Goal: Information Seeking & Learning: Learn about a topic

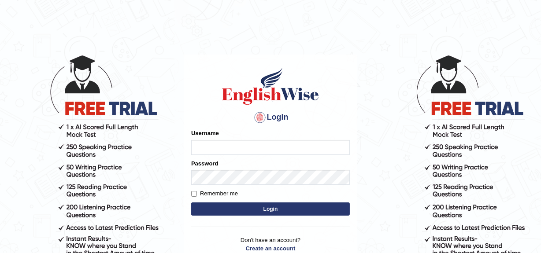
type input "jaspreet1991"
click at [269, 211] on button "Login" at bounding box center [270, 209] width 159 height 13
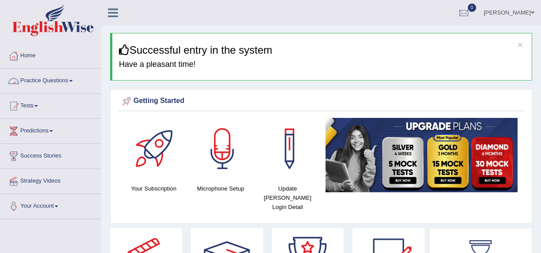
click at [61, 81] on link "Practice Questions" at bounding box center [50, 80] width 100 height 22
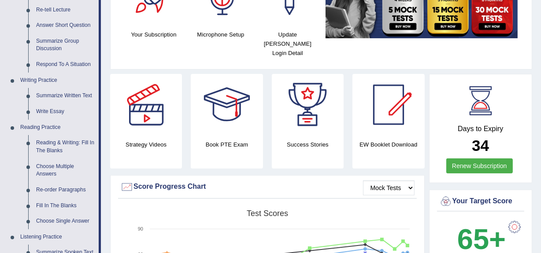
scroll to position [165, 0]
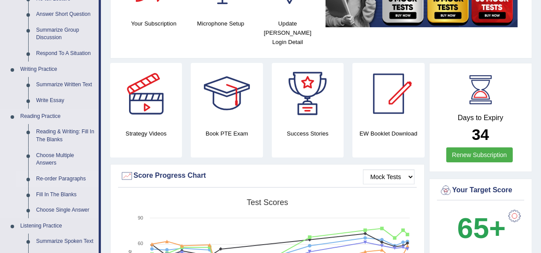
click at [52, 180] on link "Re-order Paragraphs" at bounding box center [65, 179] width 67 height 16
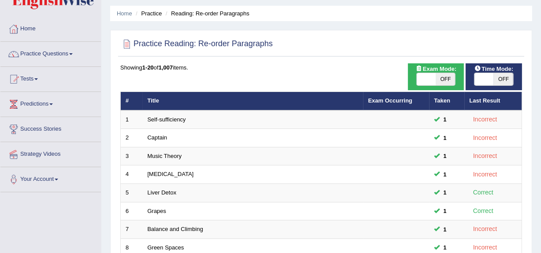
scroll to position [32, 0]
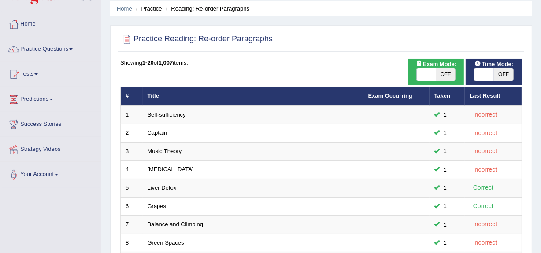
click at [500, 74] on span "OFF" at bounding box center [503, 74] width 19 height 12
checkbox input "true"
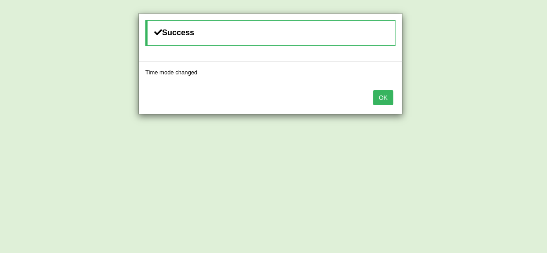
click at [381, 97] on button "OK" at bounding box center [383, 97] width 20 height 15
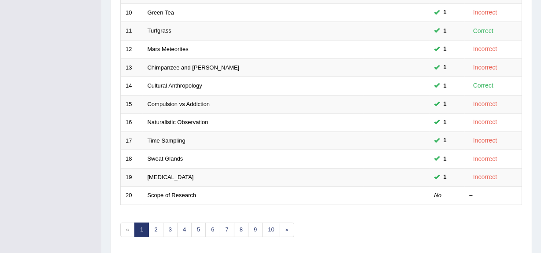
scroll to position [326, 0]
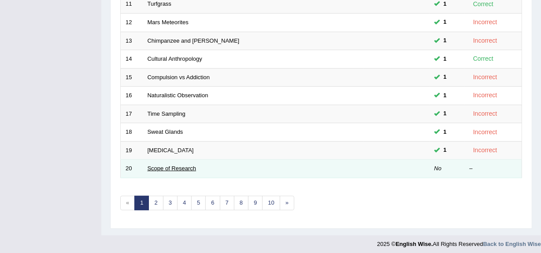
click at [183, 165] on link "Scope of Research" at bounding box center [172, 168] width 49 height 7
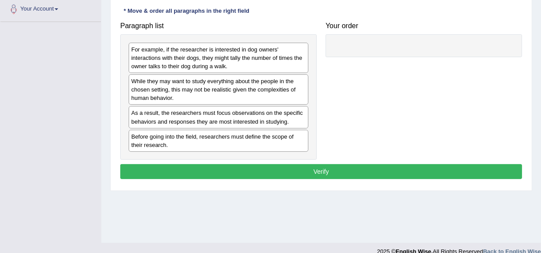
scroll to position [209, 0]
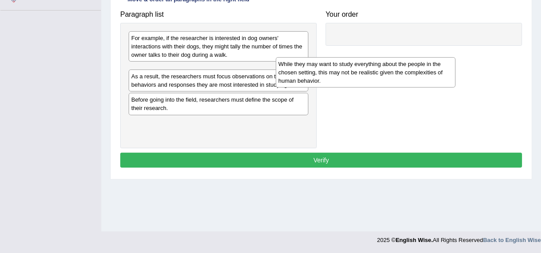
drag, startPoint x: 188, startPoint y: 87, endPoint x: 335, endPoint y: 81, distance: 147.3
click at [335, 81] on div "While they may want to study everything about the people in the chosen setting,…" at bounding box center [366, 72] width 180 height 30
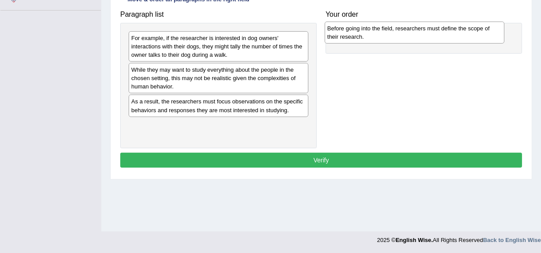
drag, startPoint x: 189, startPoint y: 130, endPoint x: 385, endPoint y: 34, distance: 218.5
click at [385, 34] on div "Before going into the field, researchers must define the scope of their researc…" at bounding box center [415, 33] width 180 height 22
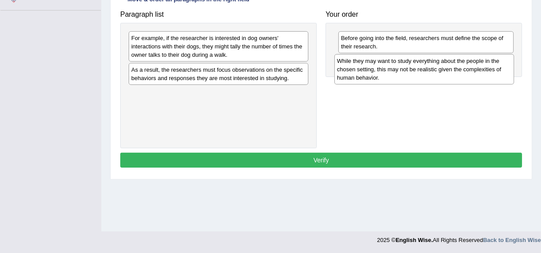
drag, startPoint x: 188, startPoint y: 78, endPoint x: 393, endPoint y: 69, distance: 205.9
click at [393, 69] on div "While they may want to study everything about the people in the chosen setting,…" at bounding box center [424, 69] width 180 height 30
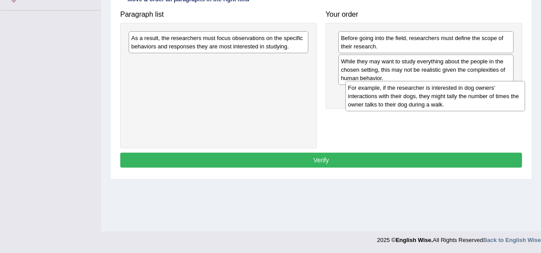
drag, startPoint x: 198, startPoint y: 42, endPoint x: 415, endPoint y: 92, distance: 222.4
click at [415, 92] on div "For example, if the researcher is interested in dog owners' interactions with t…" at bounding box center [435, 96] width 180 height 30
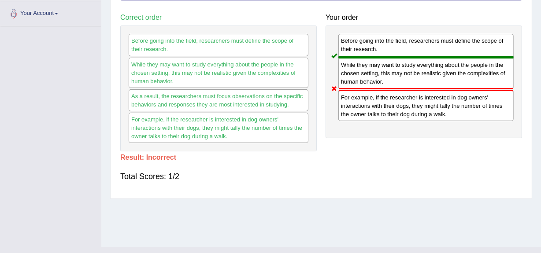
scroll to position [177, 0]
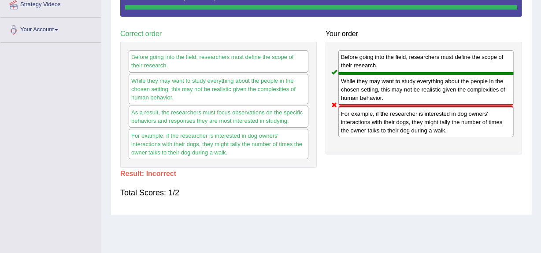
click at [540, 4] on div "Home Practice Reading: Re-order Paragraphs Scope of Research « Prev Next » Repo…" at bounding box center [321, 43] width 440 height 441
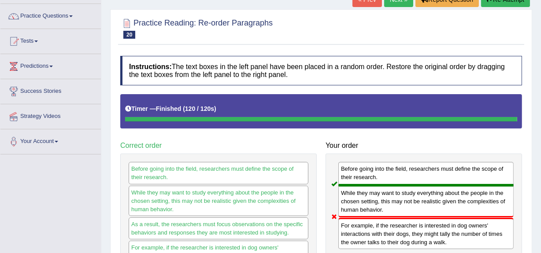
scroll to position [48, 0]
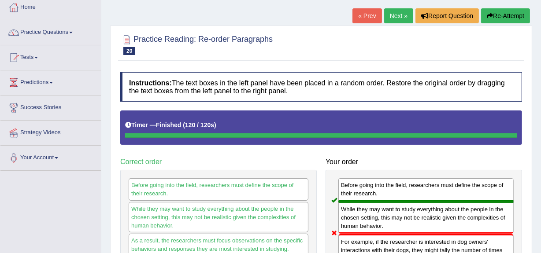
click at [395, 11] on link "Next »" at bounding box center [398, 15] width 29 height 15
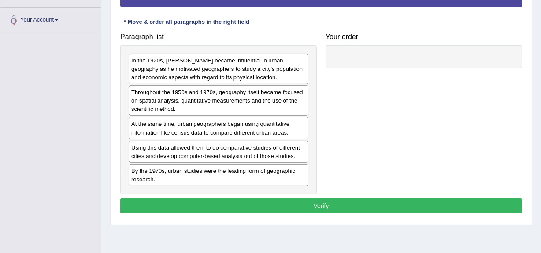
scroll to position [209, 0]
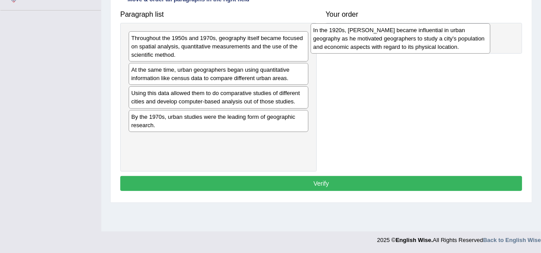
drag, startPoint x: 197, startPoint y: 50, endPoint x: 381, endPoint y: 43, distance: 184.3
click at [381, 43] on div "In the 1920s, [PERSON_NAME] became influential in urban geography as he motivat…" at bounding box center [401, 38] width 180 height 30
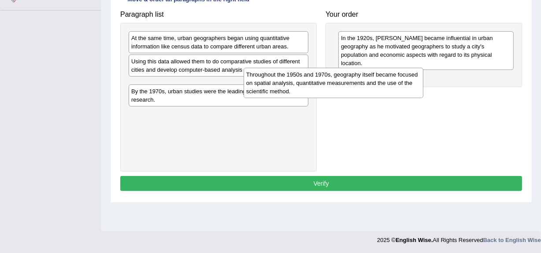
drag, startPoint x: 193, startPoint y: 52, endPoint x: 351, endPoint y: 83, distance: 160.8
click at [351, 83] on div "Throughout the 1950s and 1970s, geography itself became focused on spatial anal…" at bounding box center [334, 83] width 180 height 30
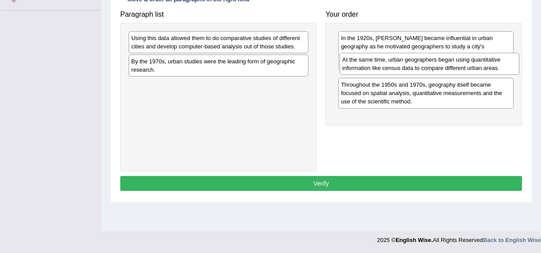
drag, startPoint x: 224, startPoint y: 44, endPoint x: 435, endPoint y: 66, distance: 212.2
click at [435, 66] on div "At the same time, urban geographers began using quantitative information like c…" at bounding box center [430, 64] width 180 height 22
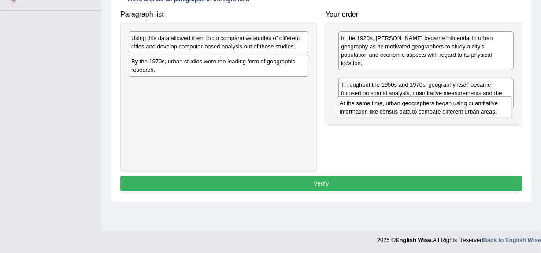
drag, startPoint x: 358, startPoint y: 78, endPoint x: 356, endPoint y: 111, distance: 33.1
click at [356, 111] on div "At the same time, urban geographers began using quantitative information like c…" at bounding box center [424, 107] width 175 height 22
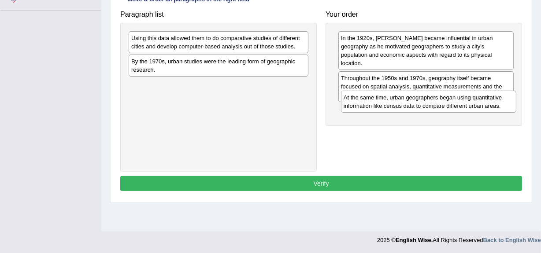
drag, startPoint x: 357, startPoint y: 75, endPoint x: 359, endPoint y: 103, distance: 27.9
click at [359, 103] on div "At the same time, urban geographers began using quantitative information like c…" at bounding box center [428, 102] width 175 height 22
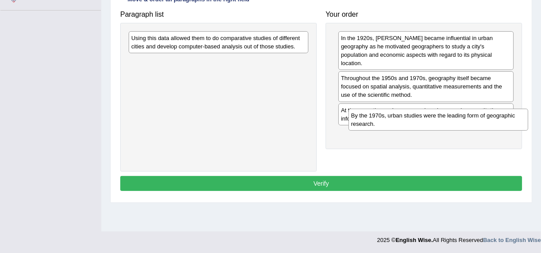
drag, startPoint x: 182, startPoint y: 64, endPoint x: 402, endPoint y: 119, distance: 226.5
click at [402, 119] on div "By the 1970s, urban studies were the leading form of geographic research." at bounding box center [438, 120] width 180 height 22
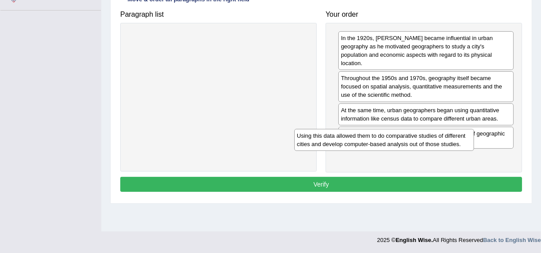
drag, startPoint x: 263, startPoint y: 41, endPoint x: 435, endPoint y: 139, distance: 198.5
click at [435, 139] on div "Using this data allowed them to do comparative studies of different cities and …" at bounding box center [384, 140] width 180 height 22
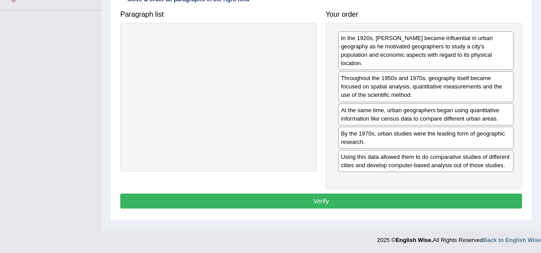
click at [351, 194] on button "Verify" at bounding box center [321, 201] width 402 height 15
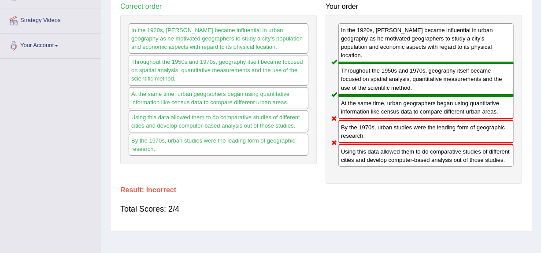
scroll to position [0, 0]
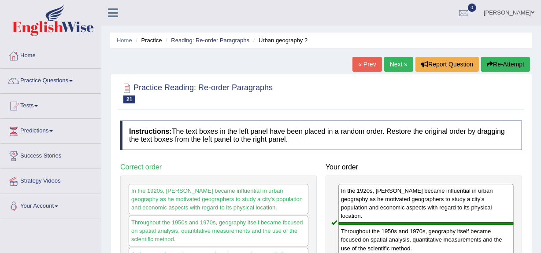
click at [396, 70] on link "Next »" at bounding box center [398, 64] width 29 height 15
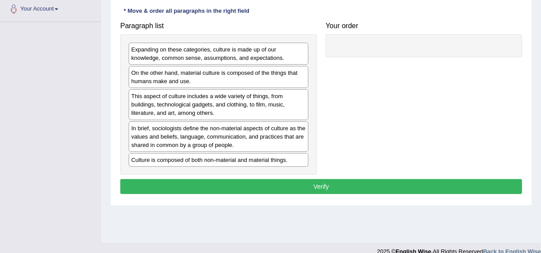
scroll to position [208, 0]
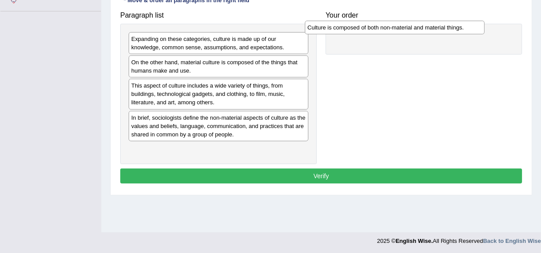
drag, startPoint x: 224, startPoint y: 151, endPoint x: 403, endPoint y: 30, distance: 215.5
click at [403, 30] on div "Culture is composed of both non-material and material things." at bounding box center [395, 28] width 180 height 14
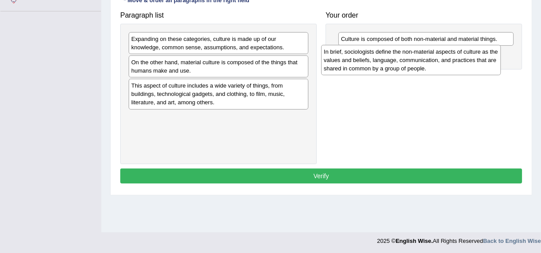
drag, startPoint x: 209, startPoint y: 131, endPoint x: 402, endPoint y: 66, distance: 203.4
click at [402, 66] on div "In brief, sociologists define the non-material aspects of culture as the values…" at bounding box center [411, 60] width 180 height 30
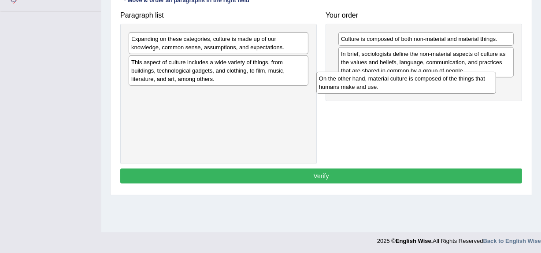
drag, startPoint x: 270, startPoint y: 63, endPoint x: 458, endPoint y: 80, distance: 188.4
click at [458, 80] on div "On the other hand, material culture is composed of the things that humans make …" at bounding box center [406, 83] width 180 height 22
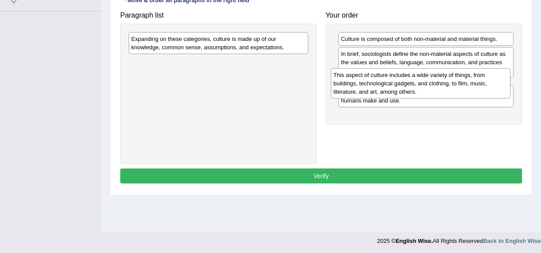
drag, startPoint x: 170, startPoint y: 68, endPoint x: 372, endPoint y: 81, distance: 202.6
click at [372, 81] on div "This aspect of culture includes a wide variety of things, from buildings, techn…" at bounding box center [421, 83] width 180 height 30
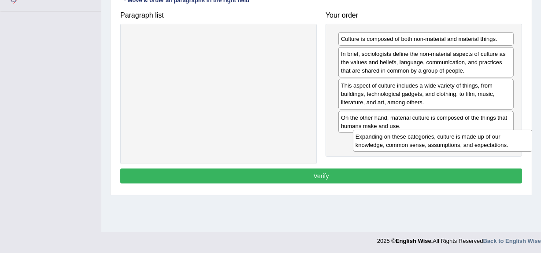
drag, startPoint x: 224, startPoint y: 40, endPoint x: 447, endPoint y: 138, distance: 243.8
click at [447, 138] on div "Expanding on these categories, culture is made up of our knowledge, common sens…" at bounding box center [443, 141] width 180 height 22
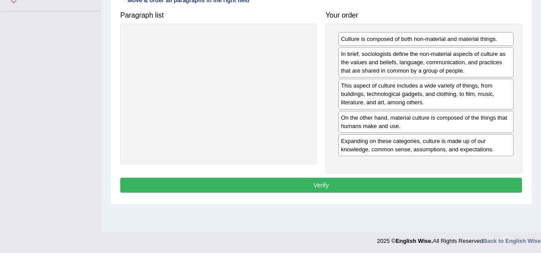
click at [361, 187] on button "Verify" at bounding box center [321, 185] width 402 height 15
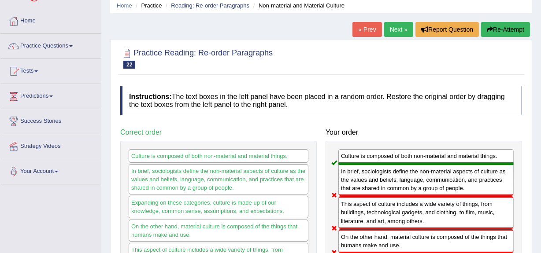
scroll to position [32, 0]
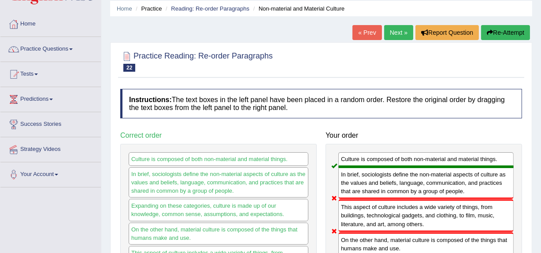
click at [398, 35] on link "Next »" at bounding box center [398, 32] width 29 height 15
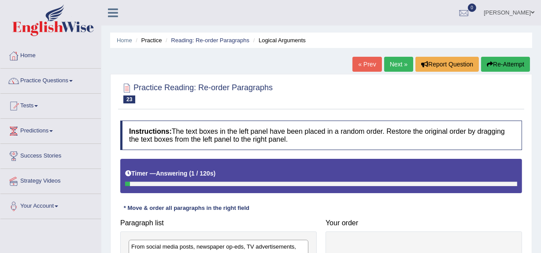
click at [540, 249] on div "Home Practice Reading: Re-order Paragraphs Logical Arguments « Prev Next » Repo…" at bounding box center [321, 220] width 440 height 441
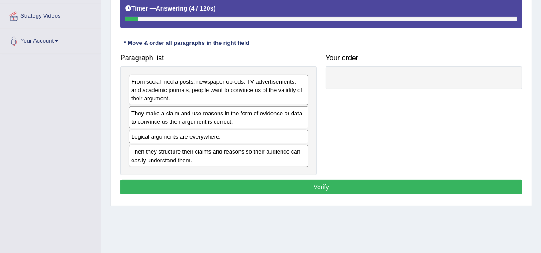
scroll to position [181, 0]
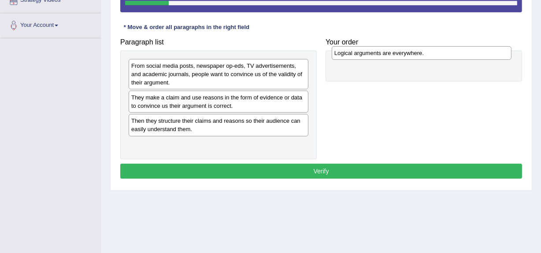
drag, startPoint x: 197, startPoint y: 122, endPoint x: 400, endPoint y: 54, distance: 214.0
click at [400, 54] on div "Logical arguments are everywhere." at bounding box center [422, 53] width 180 height 14
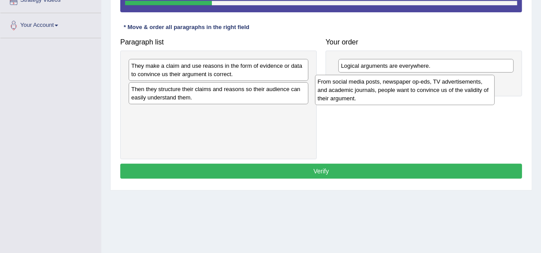
drag, startPoint x: 189, startPoint y: 75, endPoint x: 376, endPoint y: 91, distance: 187.0
click at [376, 91] on div "From social media posts, newspaper op-eds, TV advertisements, and academic jour…" at bounding box center [405, 90] width 180 height 30
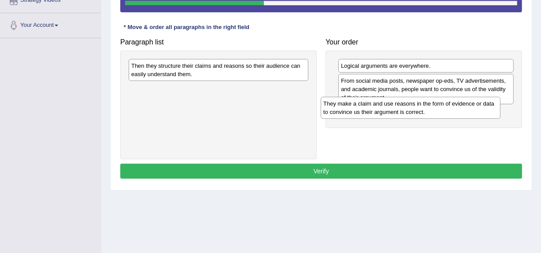
drag, startPoint x: 279, startPoint y: 66, endPoint x: 471, endPoint y: 104, distance: 195.8
click at [471, 104] on div "They make a claim and use reasons in the form of evidence or data to convince u…" at bounding box center [411, 108] width 180 height 22
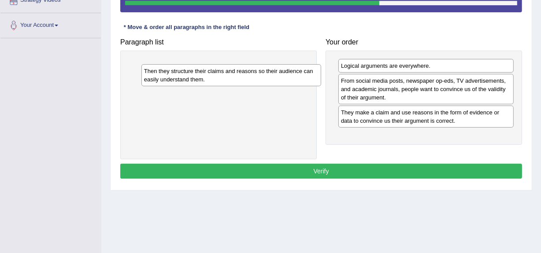
drag, startPoint x: 272, startPoint y: 71, endPoint x: 285, endPoint y: 76, distance: 13.8
click at [285, 76] on div "Then they structure their claims and reasons so their audience can easily under…" at bounding box center [231, 75] width 180 height 22
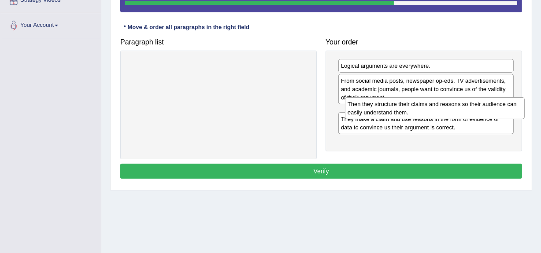
drag, startPoint x: 259, startPoint y: 68, endPoint x: 476, endPoint y: 107, distance: 219.7
click at [476, 107] on div "Then they structure their claims and reasons so their audience can easily under…" at bounding box center [435, 108] width 180 height 22
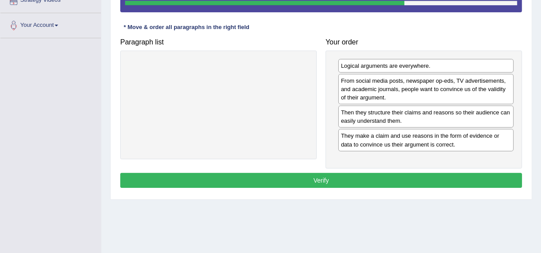
drag, startPoint x: 425, startPoint y: 144, endPoint x: 413, endPoint y: 110, distance: 36.2
drag, startPoint x: 388, startPoint y: 146, endPoint x: 418, endPoint y: 131, distance: 33.1
drag, startPoint x: 362, startPoint y: 141, endPoint x: 338, endPoint y: 123, distance: 29.5
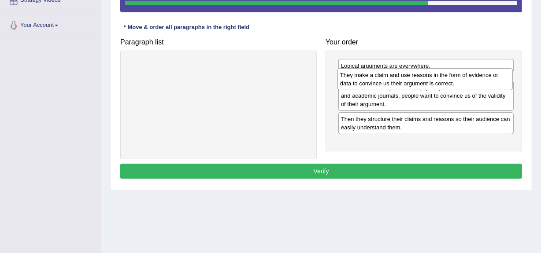
drag, startPoint x: 359, startPoint y: 147, endPoint x: 359, endPoint y: 86, distance: 60.8
click at [359, 86] on div "They make a claim and use reasons in the form of evidence or data to convince u…" at bounding box center [424, 79] width 175 height 22
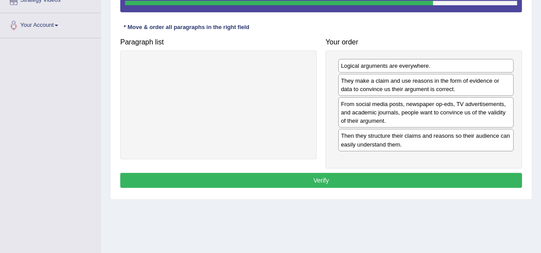
click at [332, 180] on button "Verify" at bounding box center [321, 180] width 402 height 15
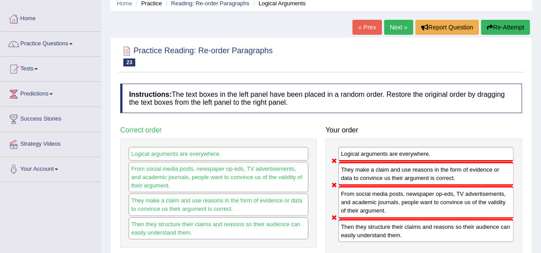
scroll to position [0, 0]
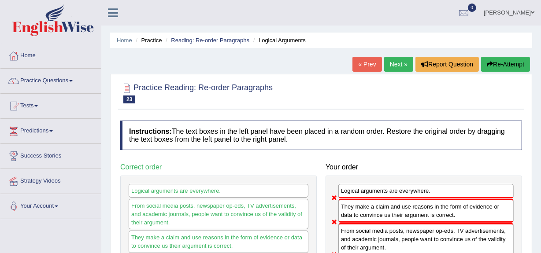
click at [400, 65] on link "Next »" at bounding box center [398, 64] width 29 height 15
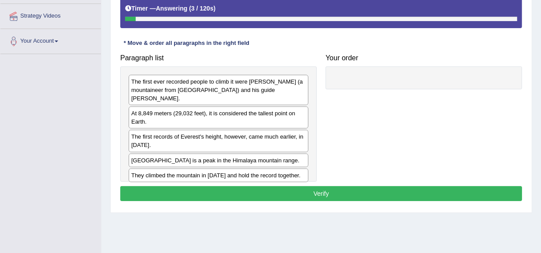
scroll to position [192, 0]
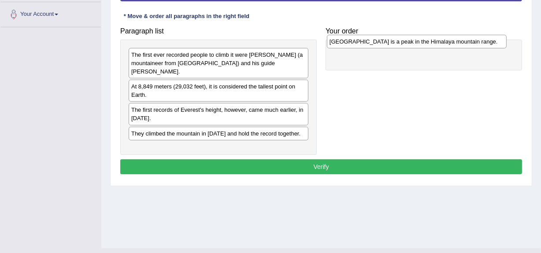
drag, startPoint x: 196, startPoint y: 127, endPoint x: 392, endPoint y: 44, distance: 212.6
click at [392, 44] on div "[GEOGRAPHIC_DATA] is a peak in the Himalaya mountain range." at bounding box center [417, 42] width 180 height 14
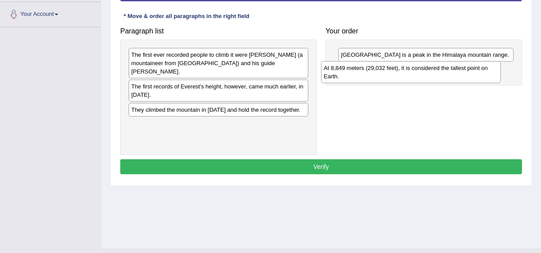
drag, startPoint x: 253, startPoint y: 84, endPoint x: 446, endPoint y: 74, distance: 193.7
click at [446, 74] on div "At 8,849 meters (29,032 feet), it is considered the tallest point on Earth." at bounding box center [411, 72] width 180 height 22
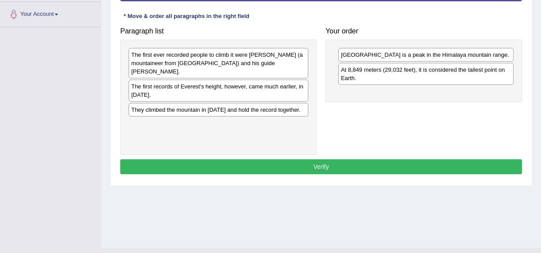
drag, startPoint x: 242, startPoint y: 85, endPoint x: 356, endPoint y: 88, distance: 114.1
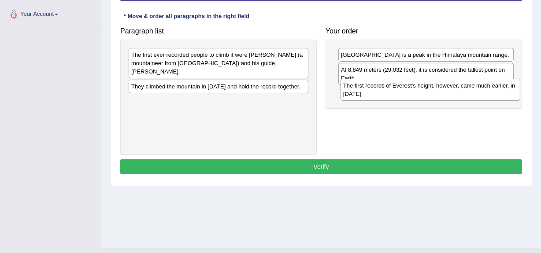
drag, startPoint x: 180, startPoint y: 88, endPoint x: 392, endPoint y: 95, distance: 212.0
click at [392, 95] on div "The first records of Everest's height, however, came much earlier, in [DATE]." at bounding box center [431, 90] width 180 height 22
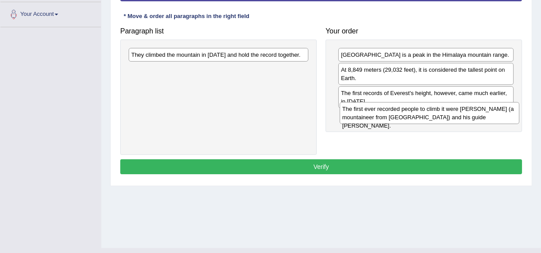
drag, startPoint x: 176, startPoint y: 62, endPoint x: 385, endPoint y: 115, distance: 216.0
click at [385, 115] on div "The first ever recorded people to climb it were [PERSON_NAME] (a mountaineer fr…" at bounding box center [430, 113] width 180 height 22
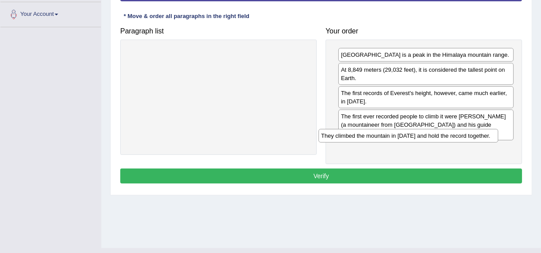
drag, startPoint x: 245, startPoint y: 56, endPoint x: 435, endPoint y: 137, distance: 206.9
click at [435, 137] on div "They climbed the mountain in 1953 and hold the record together." at bounding box center [409, 136] width 180 height 14
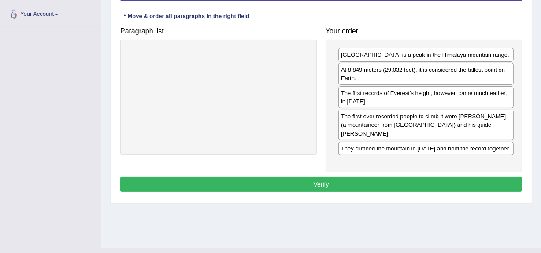
click at [333, 177] on button "Verify" at bounding box center [321, 184] width 402 height 15
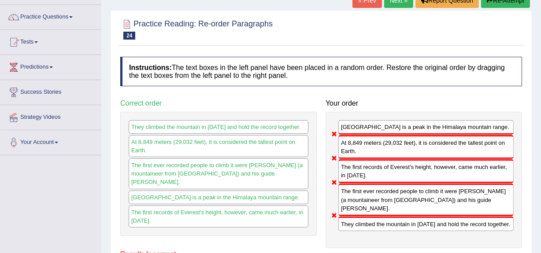
scroll to position [11, 0]
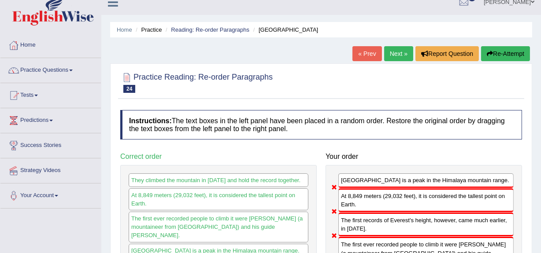
click at [387, 58] on link "Next »" at bounding box center [398, 53] width 29 height 15
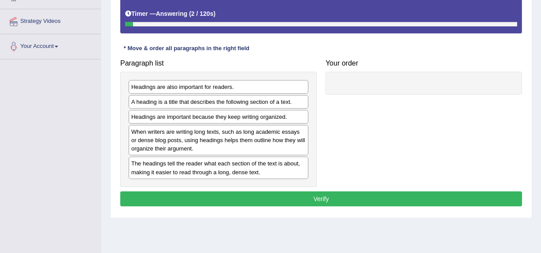
scroll to position [192, 0]
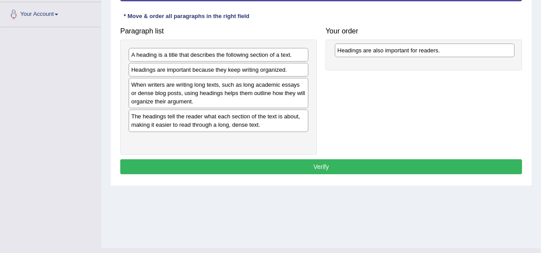
drag, startPoint x: 191, startPoint y: 54, endPoint x: 398, endPoint y: 50, distance: 207.1
click at [398, 50] on div "Headings are also important for readers." at bounding box center [425, 51] width 180 height 14
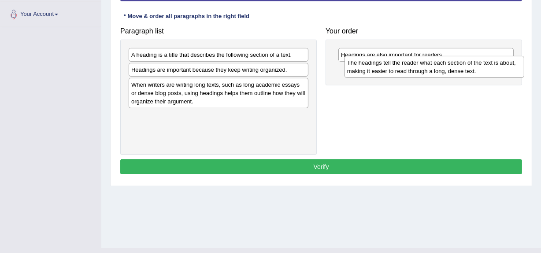
drag, startPoint x: 190, startPoint y: 122, endPoint x: 414, endPoint y: 70, distance: 229.9
click at [414, 70] on div "The headings tell the reader what each section of the text is about, making it …" at bounding box center [434, 67] width 180 height 22
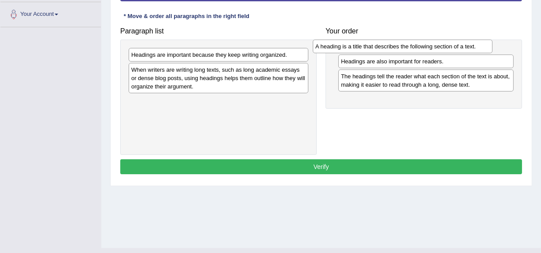
drag, startPoint x: 230, startPoint y: 57, endPoint x: 415, endPoint y: 49, distance: 184.3
click at [415, 49] on div "A heading is a title that describes the following section of a text." at bounding box center [403, 47] width 180 height 14
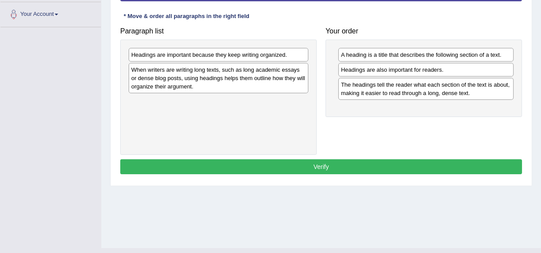
click at [219, 78] on div "When writers are writing long texts, such as long academic essays or dense blog…" at bounding box center [219, 78] width 180 height 30
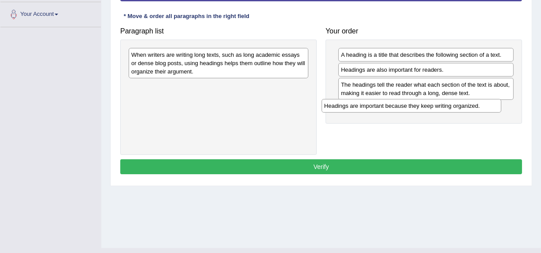
drag, startPoint x: 228, startPoint y: 56, endPoint x: 424, endPoint y: 107, distance: 202.5
click at [424, 107] on div "Headings are important because they keep writing organized." at bounding box center [412, 106] width 180 height 14
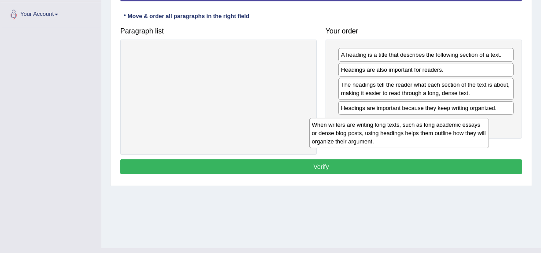
drag, startPoint x: 256, startPoint y: 60, endPoint x: 437, endPoint y: 130, distance: 193.7
click at [437, 130] on div "When writers are writing long texts, such as long academic essays or dense blog…" at bounding box center [399, 133] width 180 height 30
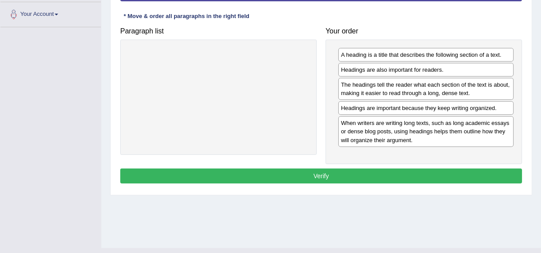
click at [352, 171] on button "Verify" at bounding box center [321, 176] width 402 height 15
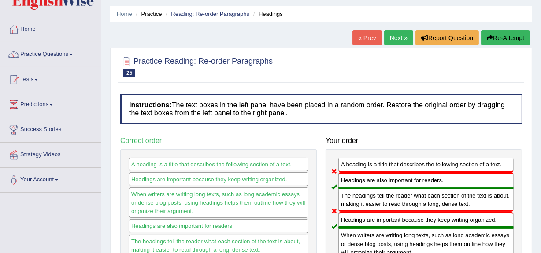
scroll to position [5, 0]
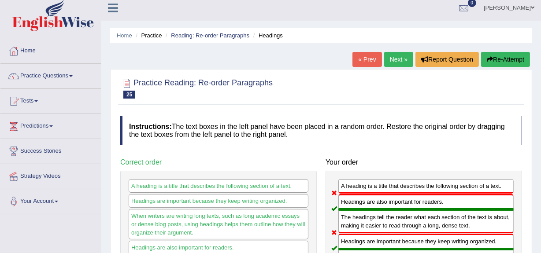
click at [392, 57] on link "Next »" at bounding box center [398, 59] width 29 height 15
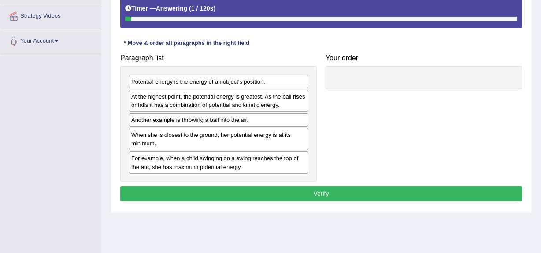
scroll to position [203, 0]
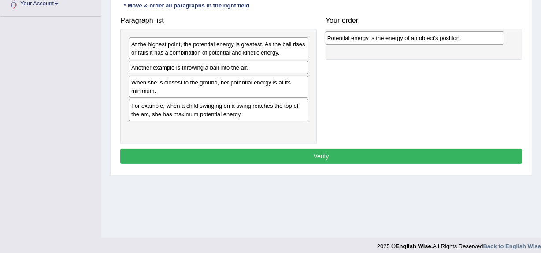
drag, startPoint x: 210, startPoint y: 43, endPoint x: 409, endPoint y: 37, distance: 199.2
click at [409, 37] on div "Potential energy is the energy of an object's position." at bounding box center [415, 38] width 180 height 14
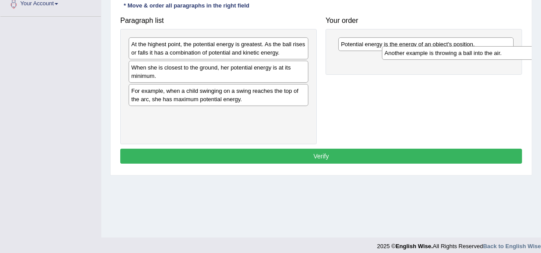
drag, startPoint x: 244, startPoint y: 68, endPoint x: 507, endPoint y: 53, distance: 263.0
click at [507, 53] on div "Another example is throwing a ball into the air." at bounding box center [472, 53] width 180 height 14
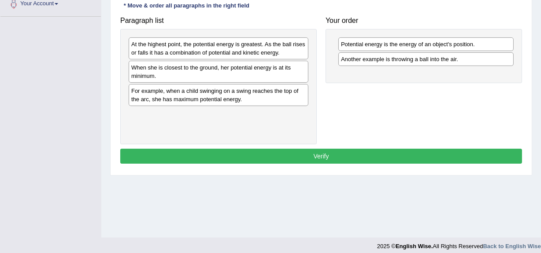
drag, startPoint x: 219, startPoint y: 96, endPoint x: 251, endPoint y: 88, distance: 32.9
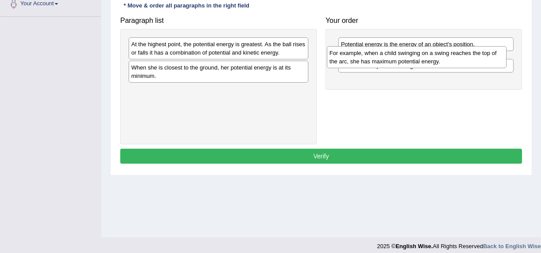
drag, startPoint x: 241, startPoint y: 98, endPoint x: 440, endPoint y: 60, distance: 201.8
click at [440, 60] on div "For example, when a child swinging on a swing reaches the top of the arc, she h…" at bounding box center [417, 57] width 180 height 22
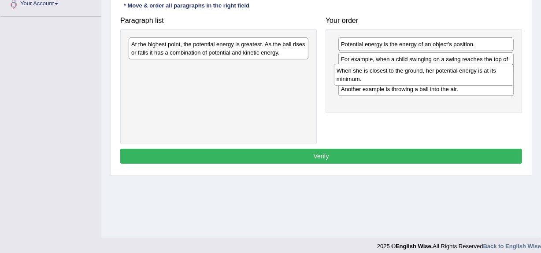
drag, startPoint x: 207, startPoint y: 72, endPoint x: 412, endPoint y: 75, distance: 205.3
click at [412, 75] on div "When she is closest to the ground, her potential energy is at its minimum." at bounding box center [424, 75] width 180 height 22
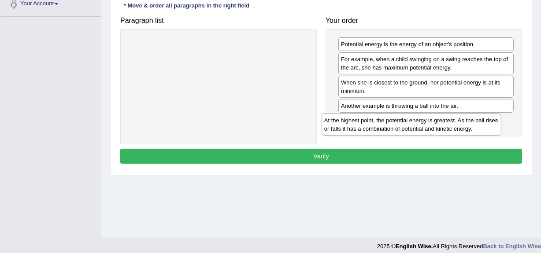
drag, startPoint x: 193, startPoint y: 46, endPoint x: 396, endPoint y: 118, distance: 214.6
click at [396, 118] on div "At the highest point, the potential energy is greatest. As the ball rises or fa…" at bounding box center [412, 125] width 180 height 22
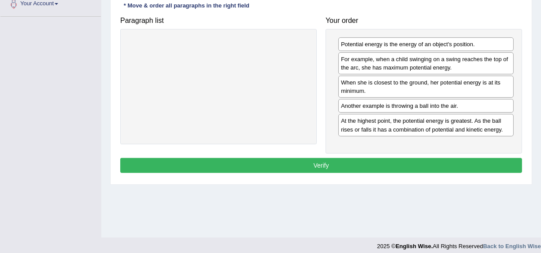
click at [311, 166] on button "Verify" at bounding box center [321, 165] width 402 height 15
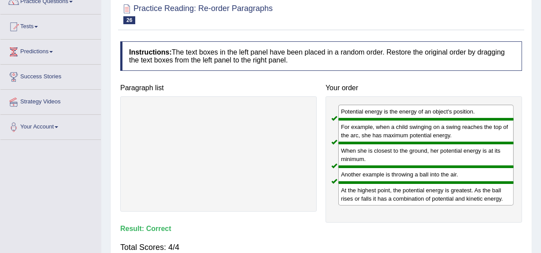
scroll to position [58, 0]
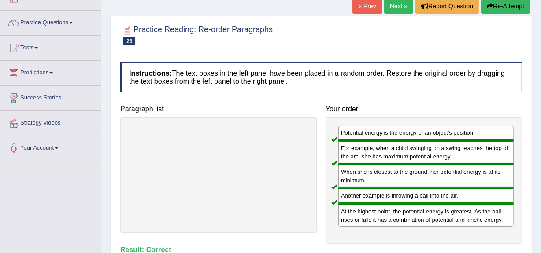
click at [395, 7] on link "Next »" at bounding box center [398, 6] width 29 height 15
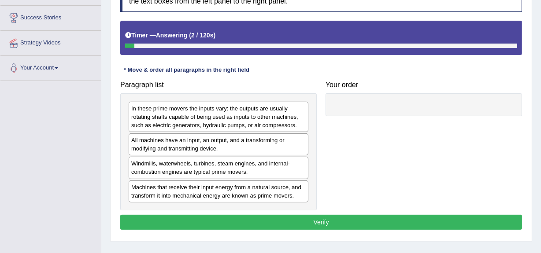
scroll to position [154, 0]
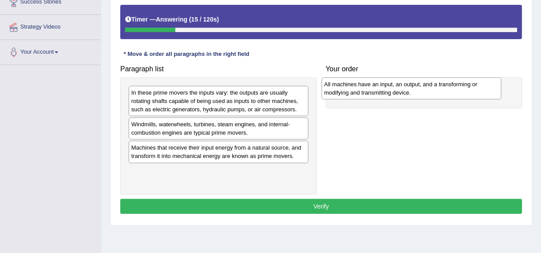
drag, startPoint x: 229, startPoint y: 132, endPoint x: 422, endPoint y: 92, distance: 197.1
click at [422, 92] on div "All machines have an input, an output, and a transforming or modifying and tran…" at bounding box center [412, 89] width 180 height 22
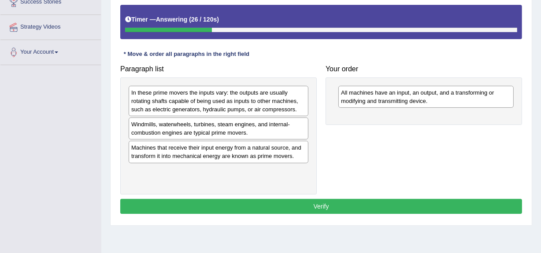
click at [205, 129] on div "Windmills, waterwheels, turbines, steam engines, and internal-combustion engine…" at bounding box center [219, 129] width 180 height 22
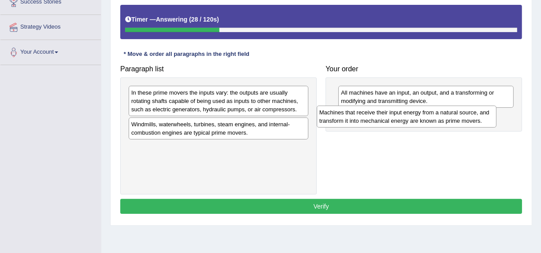
drag, startPoint x: 237, startPoint y: 156, endPoint x: 425, endPoint y: 120, distance: 191.4
click at [425, 120] on div "Machines that receive their input energy from a natural source, and transform i…" at bounding box center [407, 117] width 180 height 22
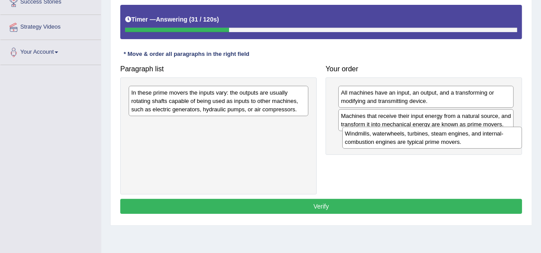
drag, startPoint x: 182, startPoint y: 127, endPoint x: 396, endPoint y: 136, distance: 213.9
click at [396, 136] on div "Windmills, waterwheels, turbines, steam engines, and internal-combustion engine…" at bounding box center [432, 138] width 180 height 22
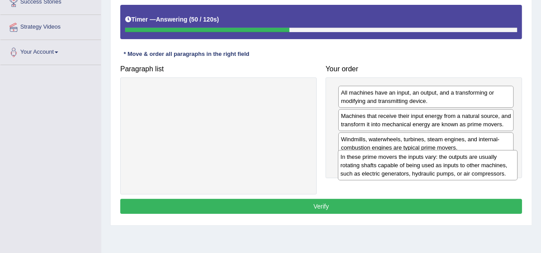
drag, startPoint x: 243, startPoint y: 103, endPoint x: 452, endPoint y: 167, distance: 219.0
click at [452, 167] on div "In these prime movers the inputs vary: the outputs are usually rotating shafts …" at bounding box center [428, 165] width 180 height 30
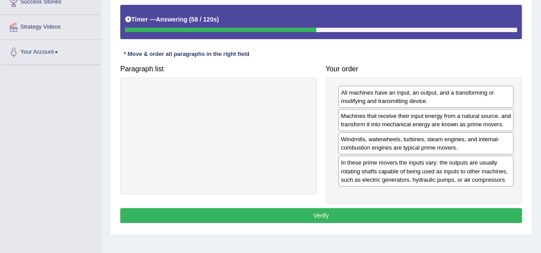
click at [307, 215] on button "Verify" at bounding box center [321, 215] width 402 height 15
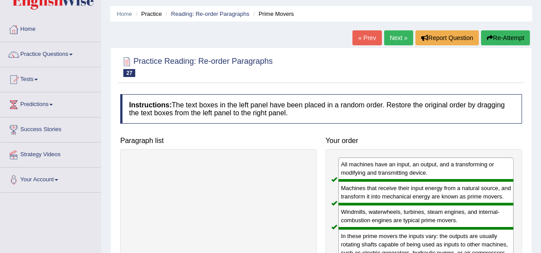
scroll to position [0, 0]
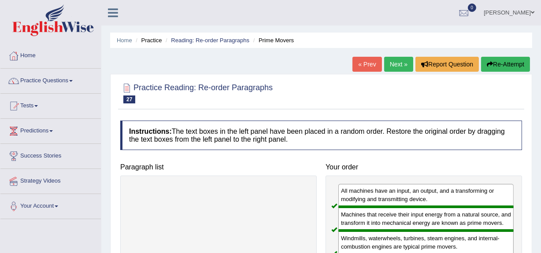
click at [400, 62] on link "Next »" at bounding box center [398, 64] width 29 height 15
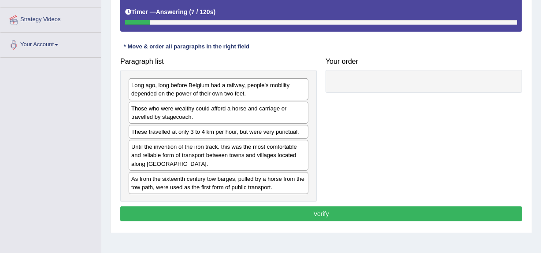
scroll to position [176, 0]
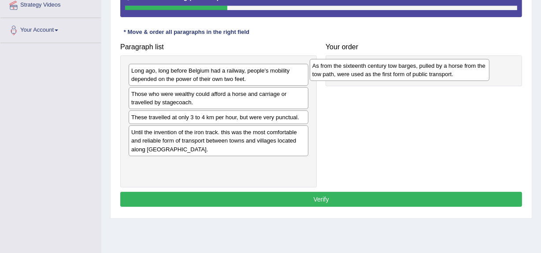
drag, startPoint x: 199, startPoint y: 169, endPoint x: 380, endPoint y: 70, distance: 206.0
click at [380, 70] on div "As from the sixteenth century tow barges, pulled by a horse from the tow path, …" at bounding box center [400, 70] width 180 height 22
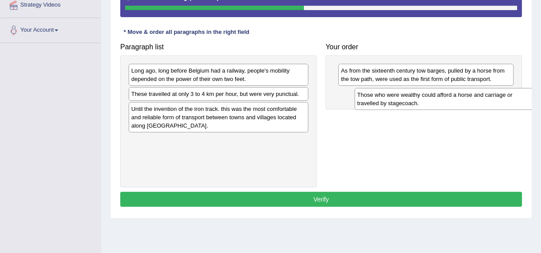
drag, startPoint x: 223, startPoint y: 96, endPoint x: 453, endPoint y: 97, distance: 229.5
click at [453, 97] on div "Those who were wealthy could afford a horse and carriage or travelled by stagec…" at bounding box center [445, 99] width 180 height 22
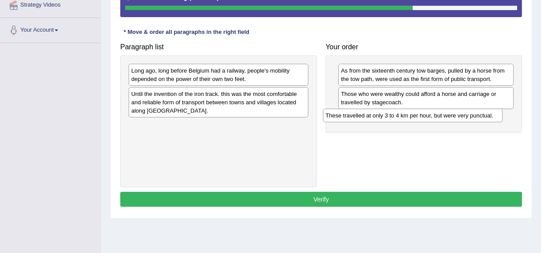
drag, startPoint x: 240, startPoint y: 96, endPoint x: 434, endPoint y: 118, distance: 195.5
click at [434, 118] on div "These travelled at only 3 to 4 km per hour, but were very punctual." at bounding box center [413, 116] width 180 height 14
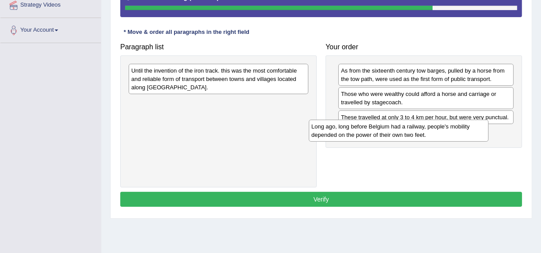
drag, startPoint x: 213, startPoint y: 73, endPoint x: 396, endPoint y: 129, distance: 191.6
click at [396, 129] on div "Long ago, long before Belgium had a railway, people's mobility depended on the …" at bounding box center [399, 131] width 180 height 22
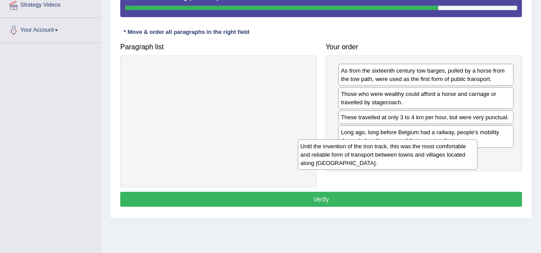
drag, startPoint x: 249, startPoint y: 79, endPoint x: 435, endPoint y: 153, distance: 200.1
click at [435, 153] on div "Until the invention of the iron track. this was the most comfortable and reliab…" at bounding box center [388, 155] width 180 height 30
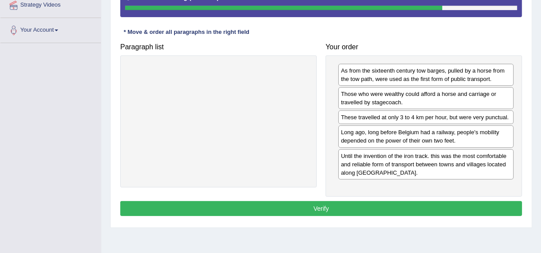
click at [360, 210] on button "Verify" at bounding box center [321, 208] width 402 height 15
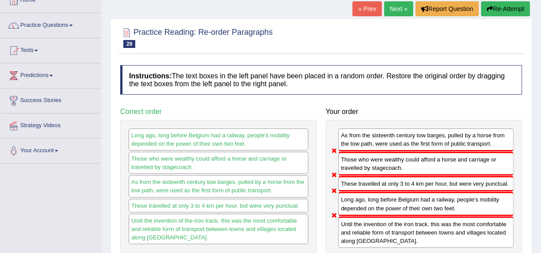
scroll to position [48, 0]
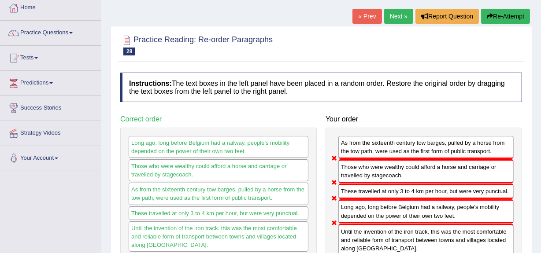
click at [400, 9] on link "Next »" at bounding box center [398, 16] width 29 height 15
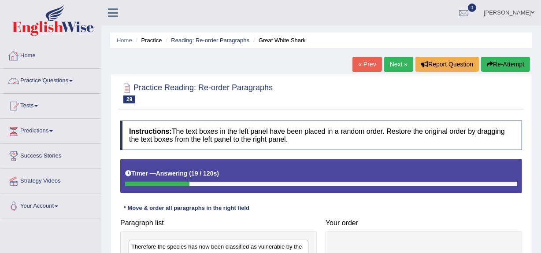
click at [52, 79] on link "Practice Questions" at bounding box center [50, 80] width 100 height 22
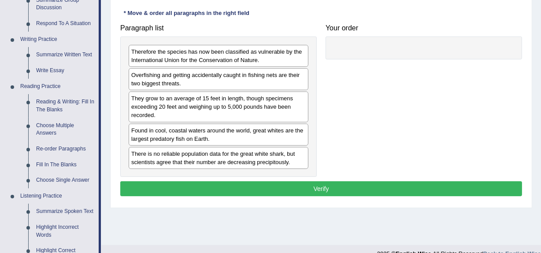
scroll to position [203, 0]
